Goal: Task Accomplishment & Management: Use online tool/utility

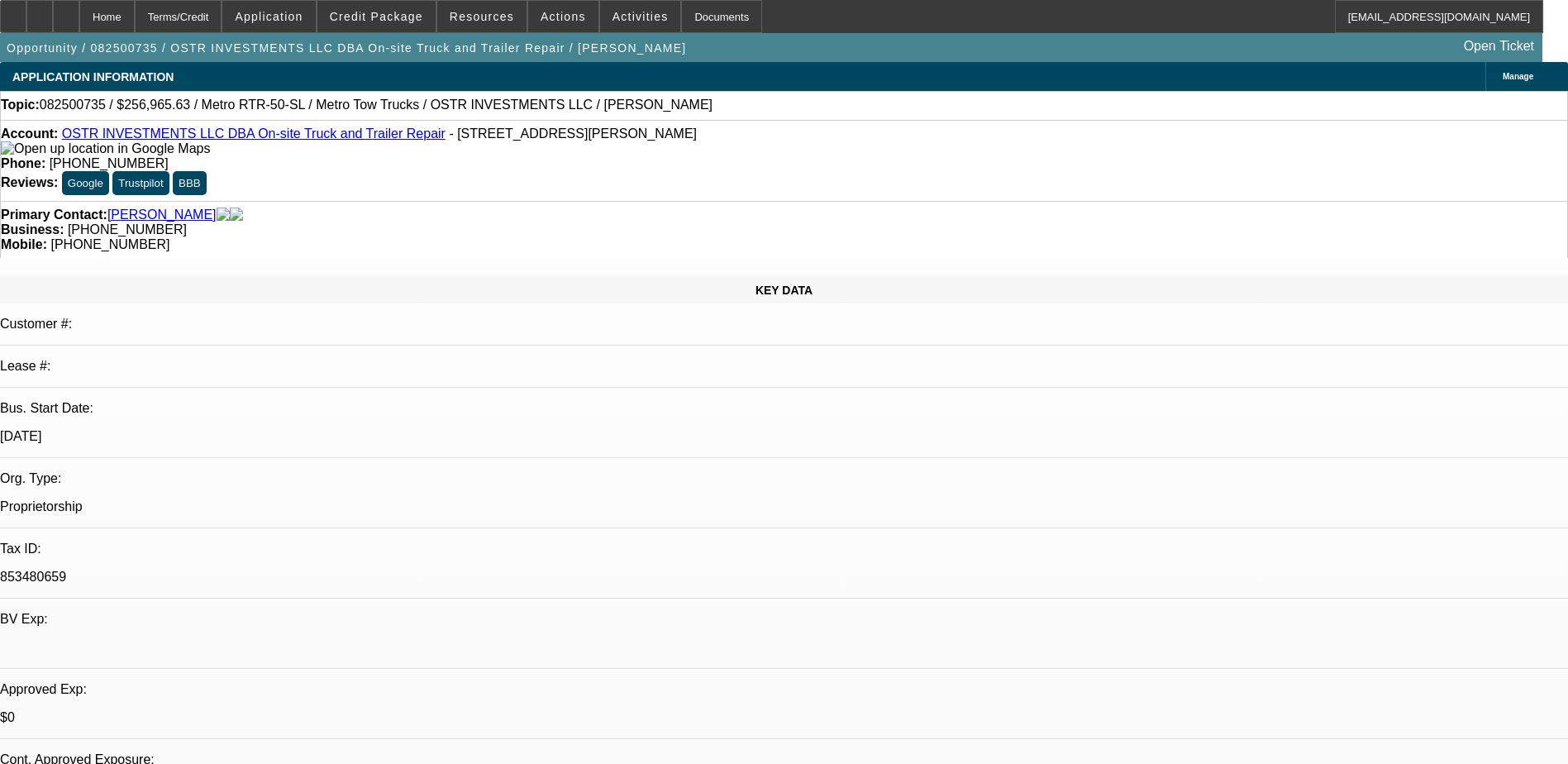
select select "0"
select select "2"
select select "0.1"
select select "4"
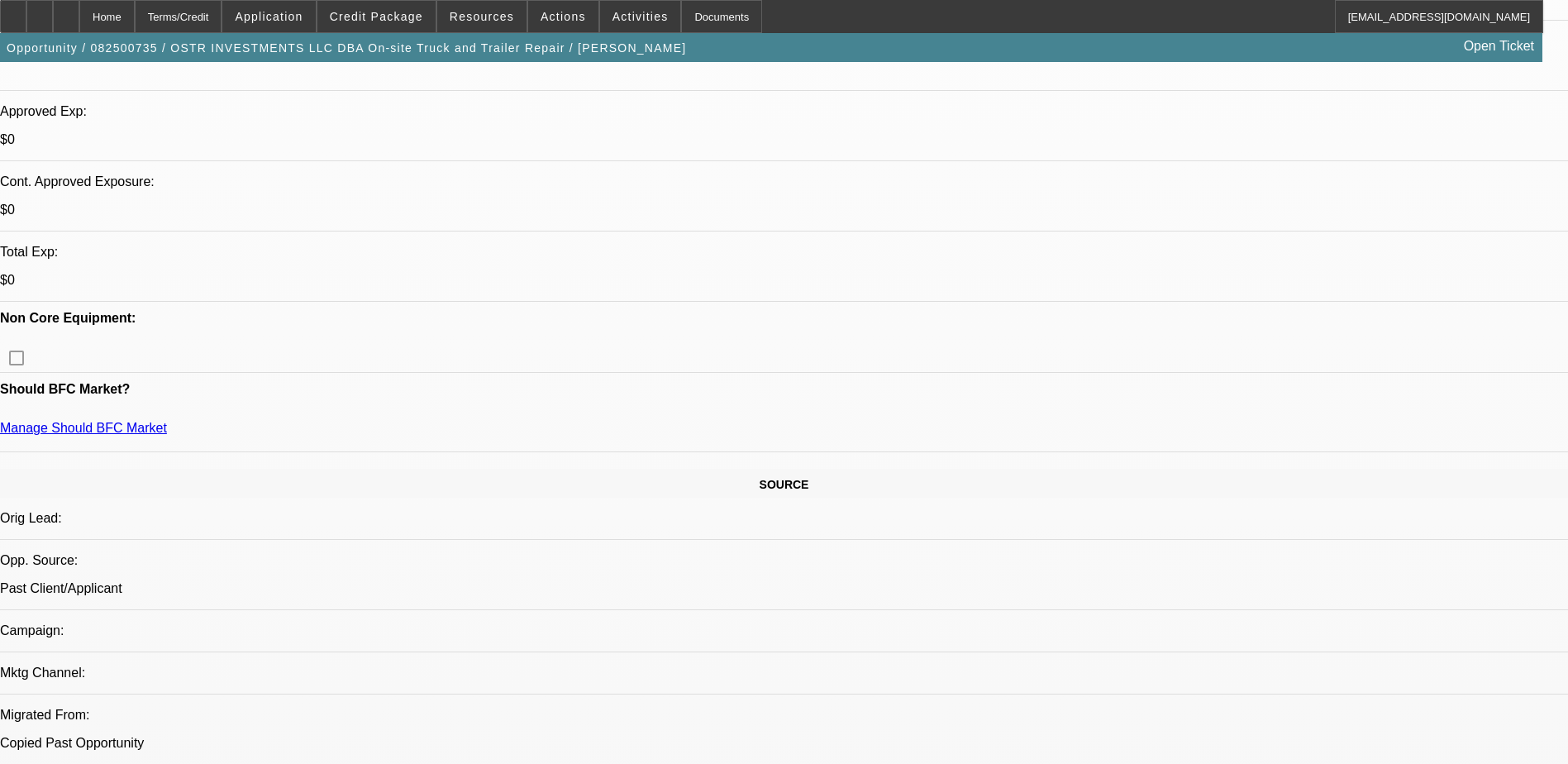
scroll to position [293, 0]
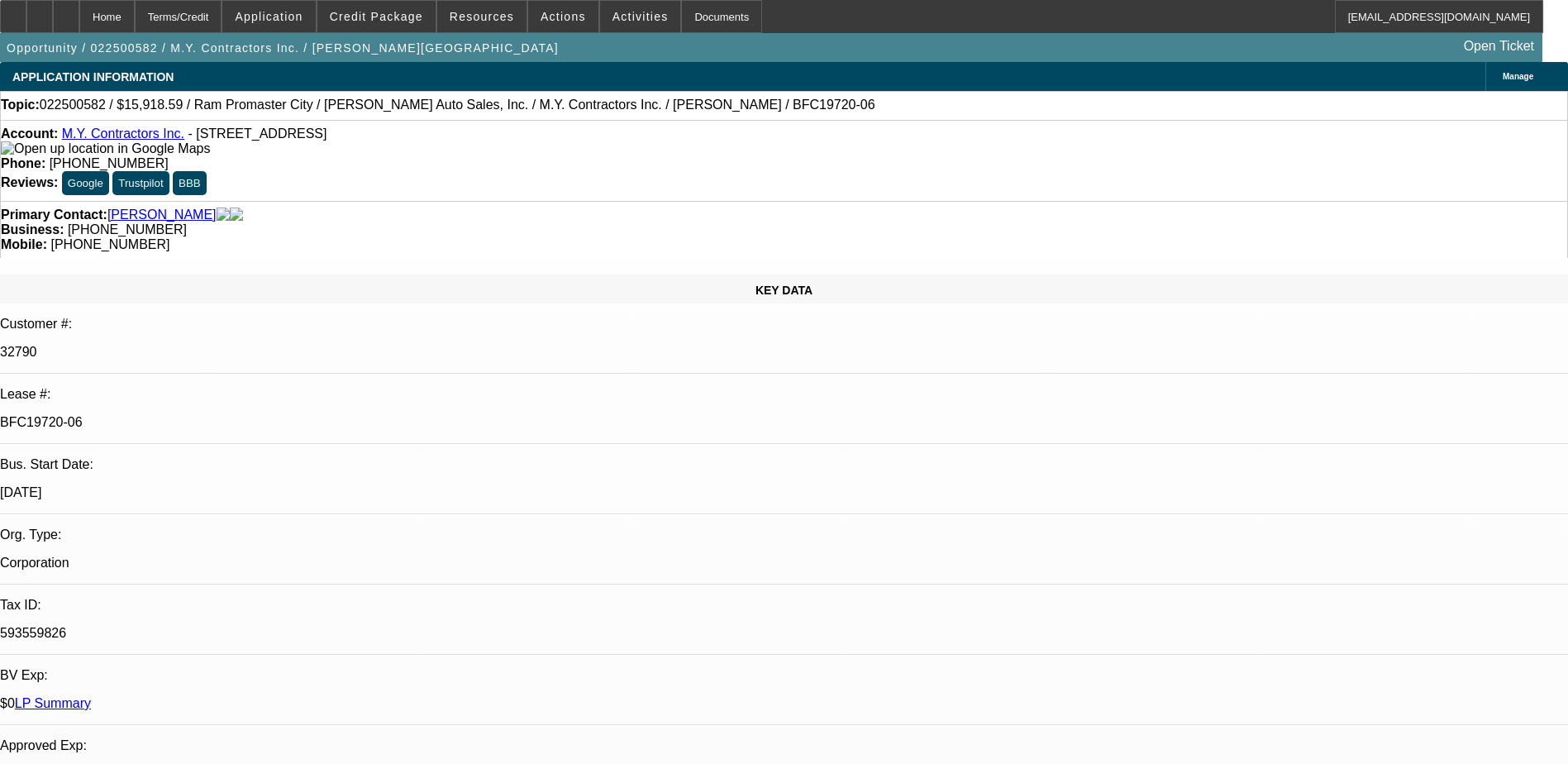
select select "0"
select select "3"
select select "0"
select select "6"
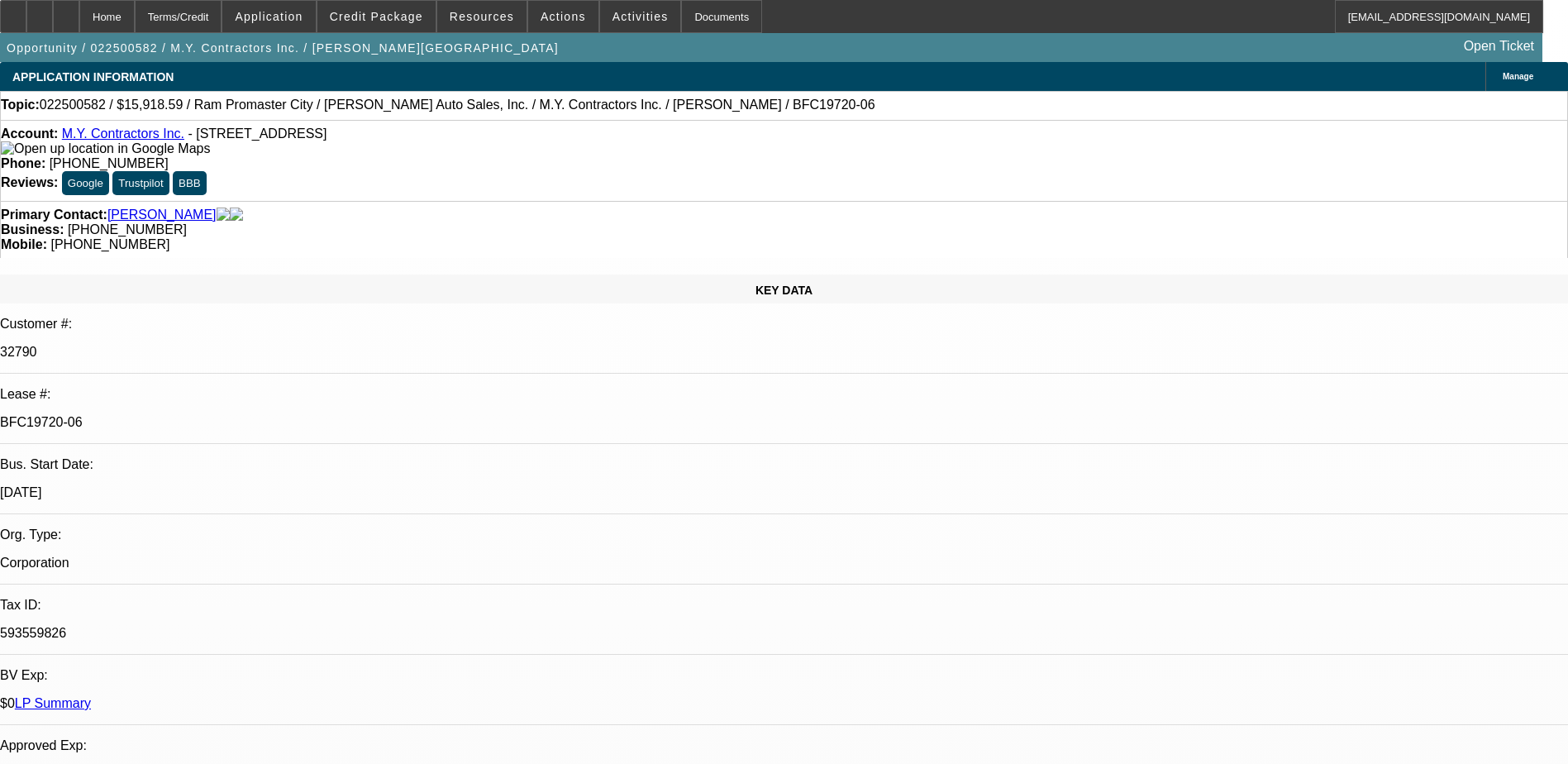
select select "0"
select select "6"
select select "0"
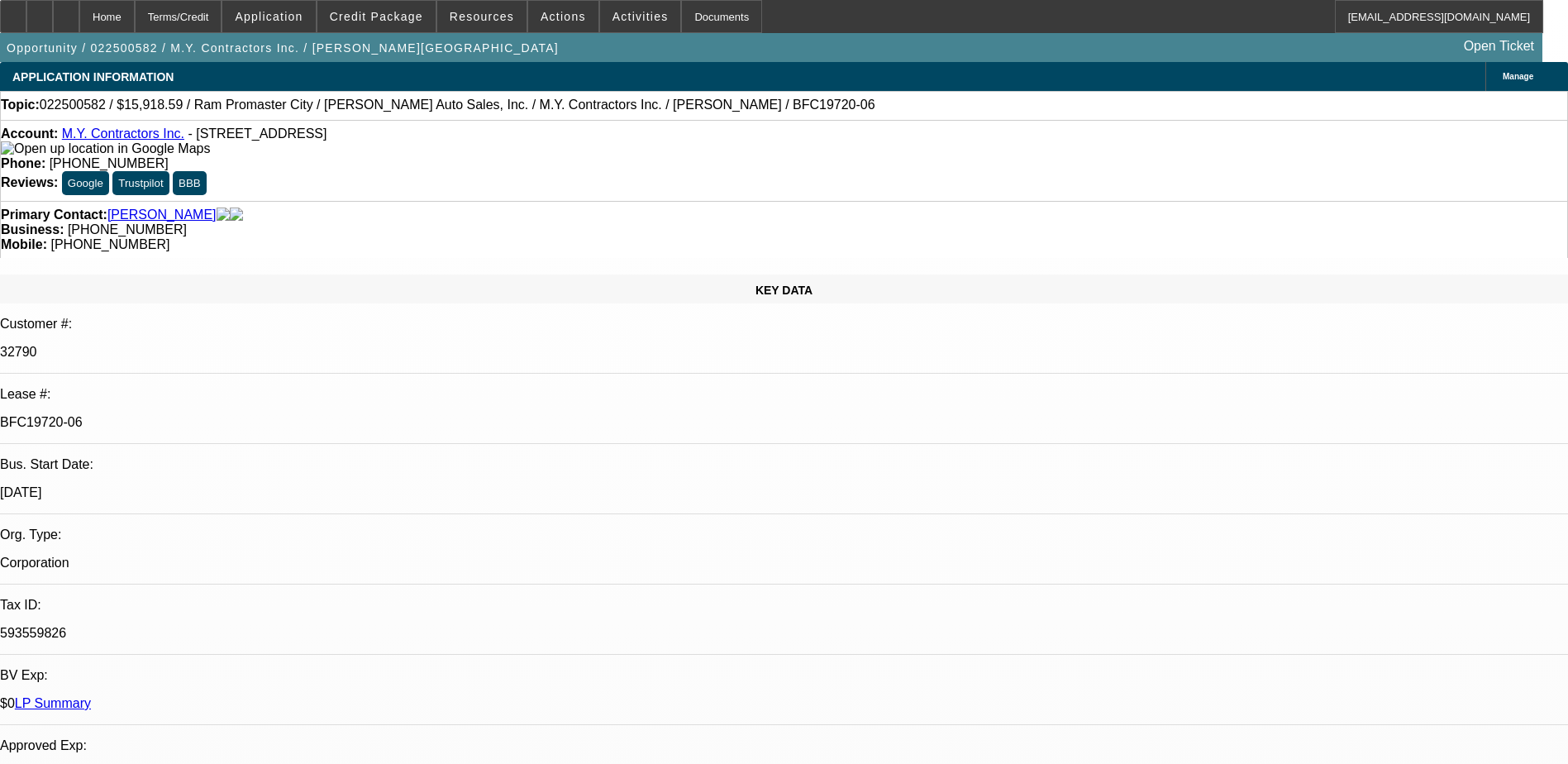
select select "0"
select select "6"
select select "0"
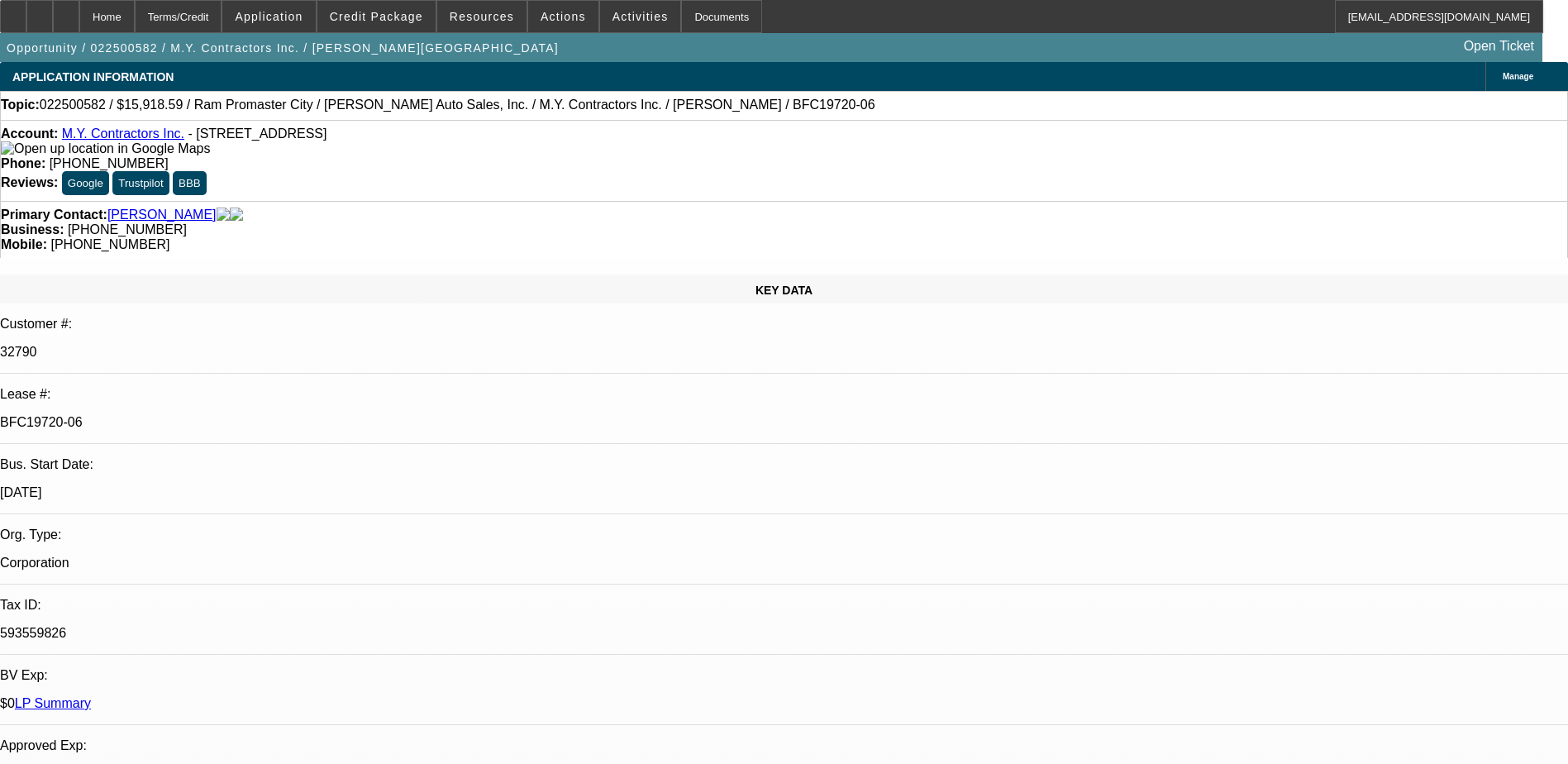
select select "0"
select select "6"
